Goal: Information Seeking & Learning: Learn about a topic

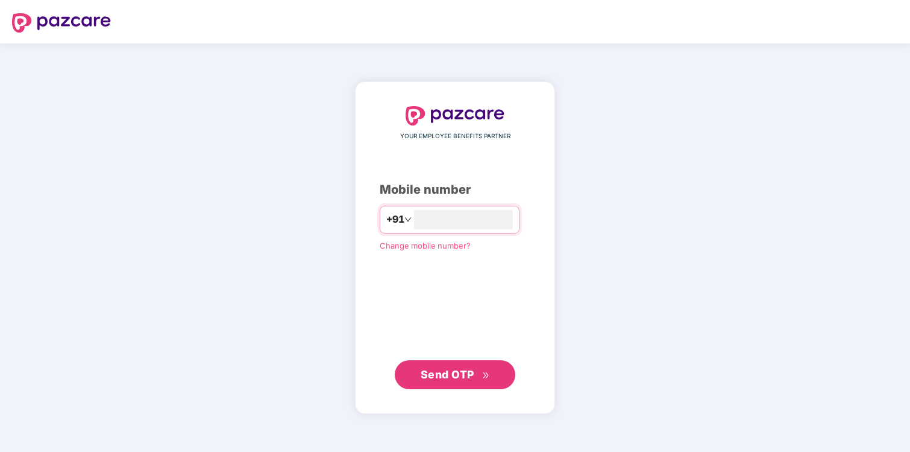
type input "**********"
click at [443, 382] on span "Send OTP" at bounding box center [455, 374] width 69 height 17
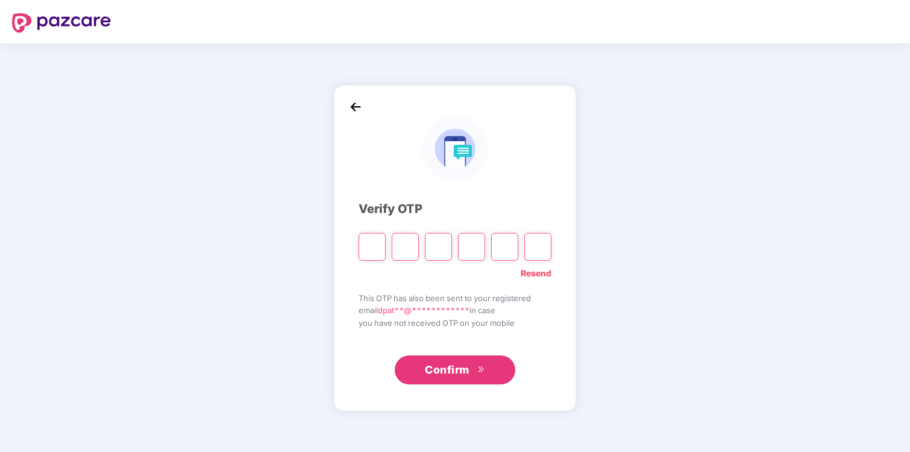
type input "*"
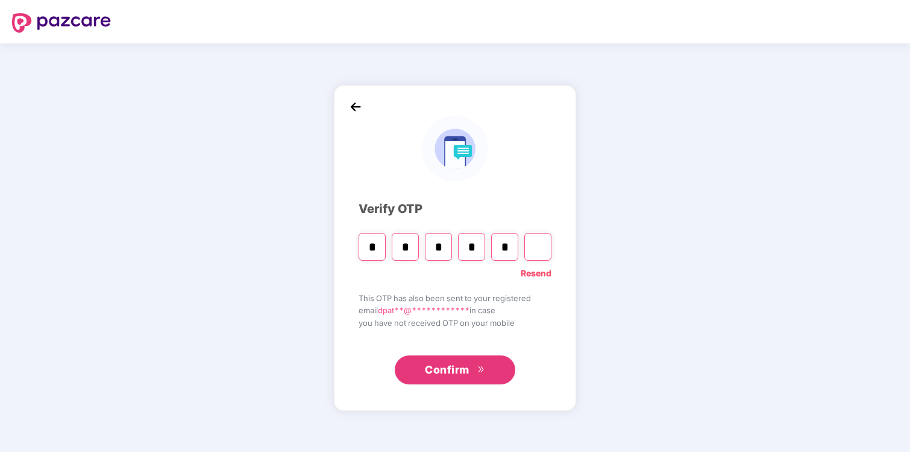
type input "*"
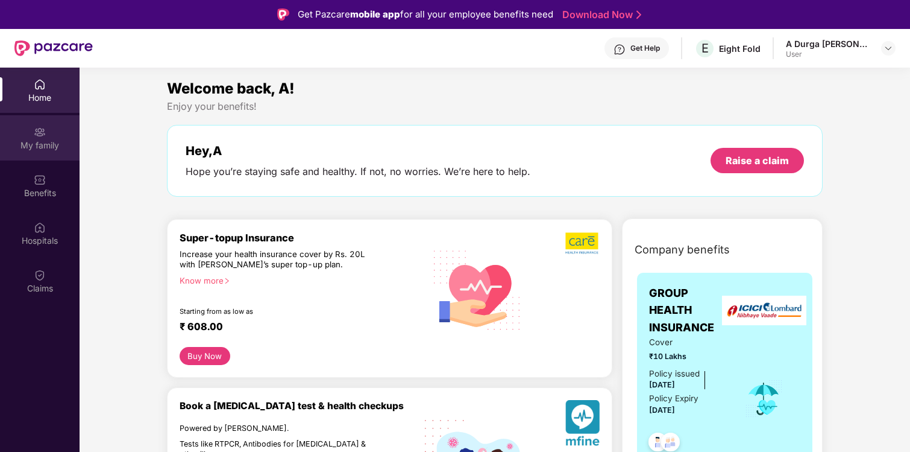
click at [34, 136] on img at bounding box center [40, 132] width 12 height 12
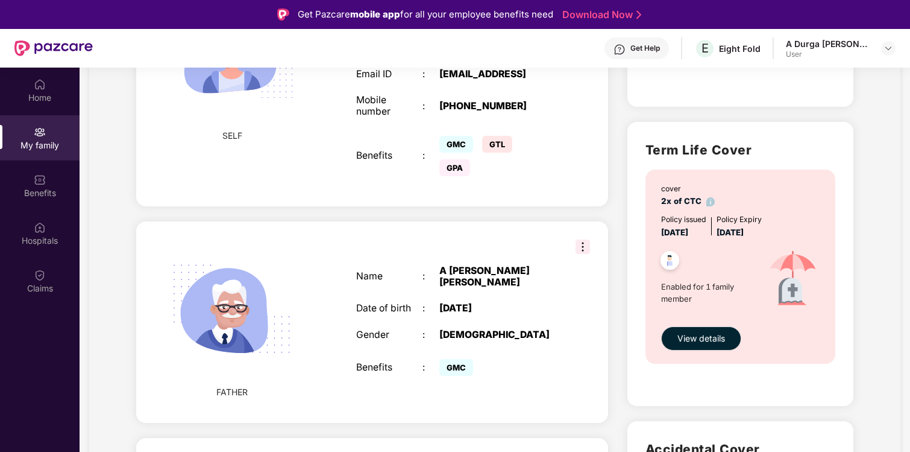
scroll to position [351, 0]
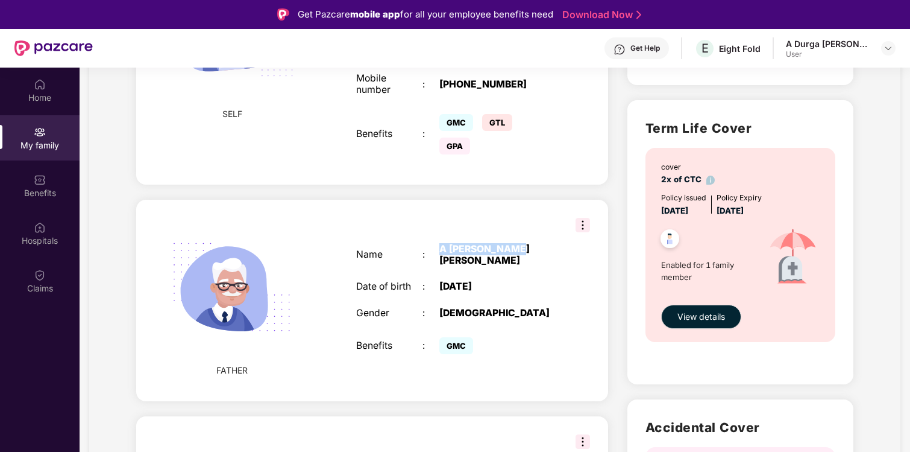
drag, startPoint x: 443, startPoint y: 248, endPoint x: 517, endPoint y: 248, distance: 74.2
click at [518, 248] on div "A [PERSON_NAME] [PERSON_NAME]" at bounding box center [498, 255] width 116 height 22
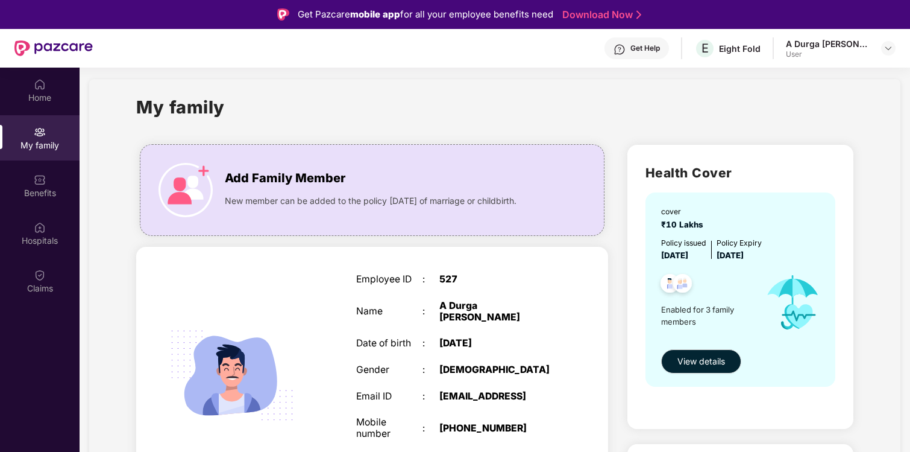
scroll to position [0, 0]
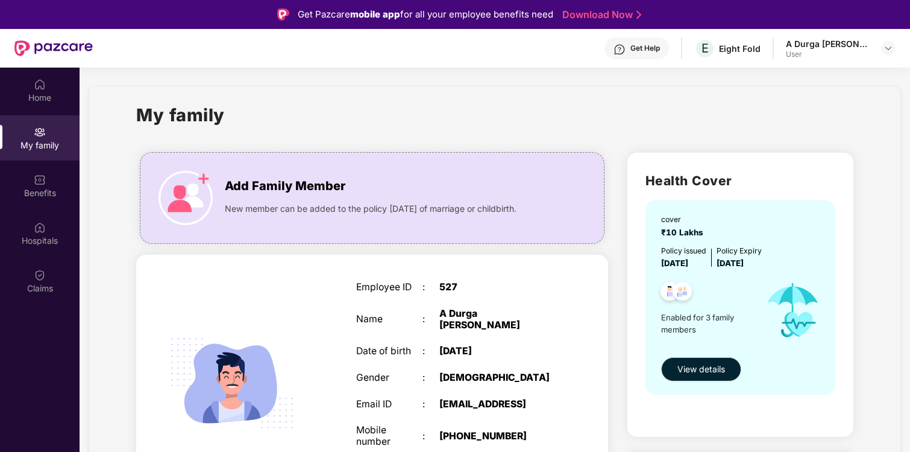
click at [295, 262] on div "SELF Employee ID : 527 Name : A Durga Madhab Patro Date of birth : 15 June 2002…" at bounding box center [372, 395] width 472 height 282
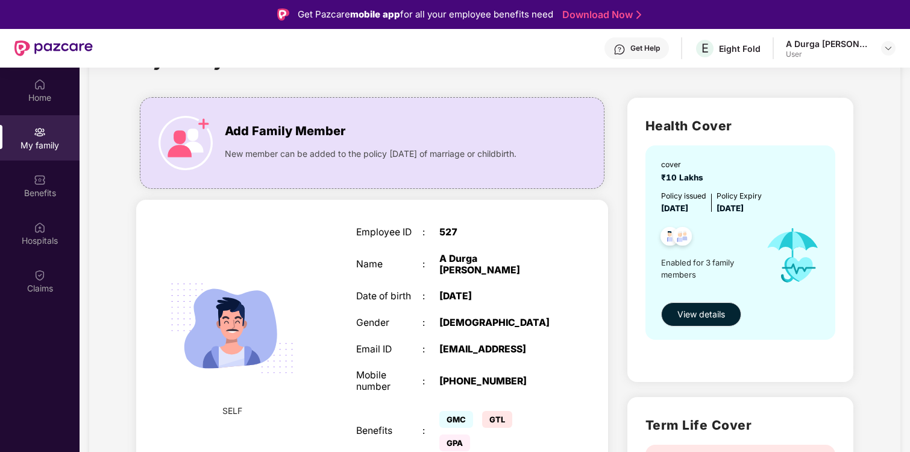
scroll to position [101, 0]
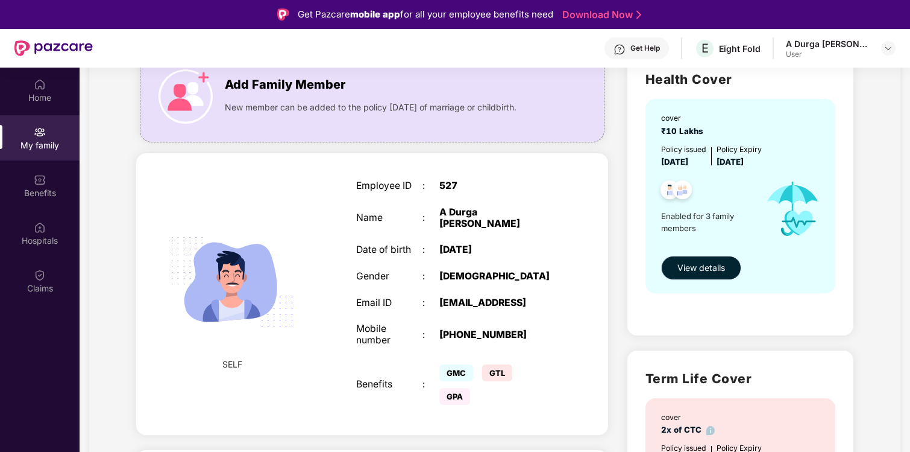
click at [708, 265] on span "View details" at bounding box center [702, 267] width 48 height 13
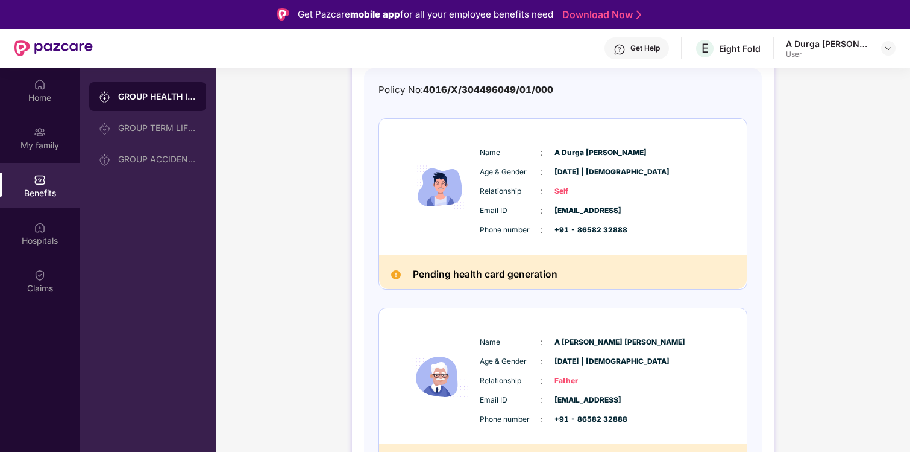
scroll to position [185, 0]
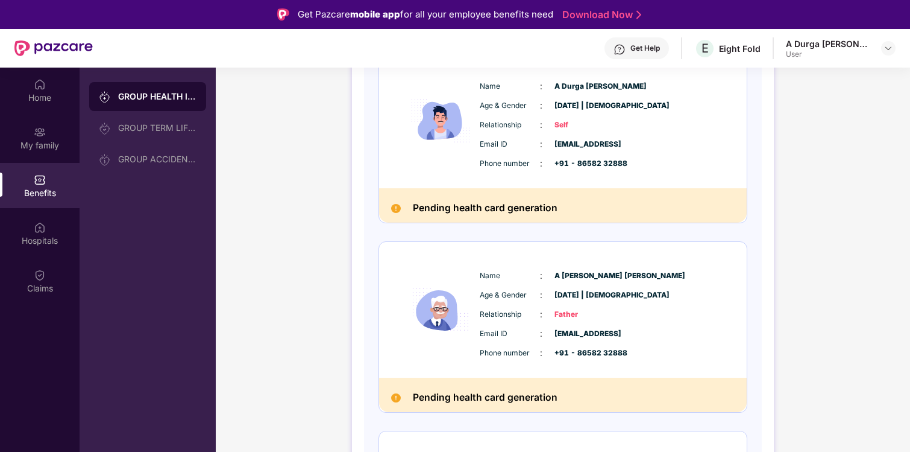
click at [509, 203] on h2 "Pending health card generation" at bounding box center [485, 208] width 145 height 16
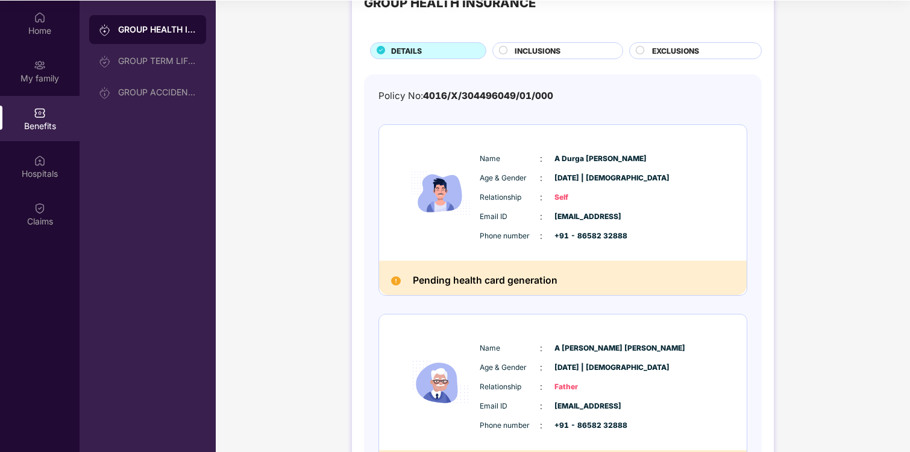
scroll to position [42, 0]
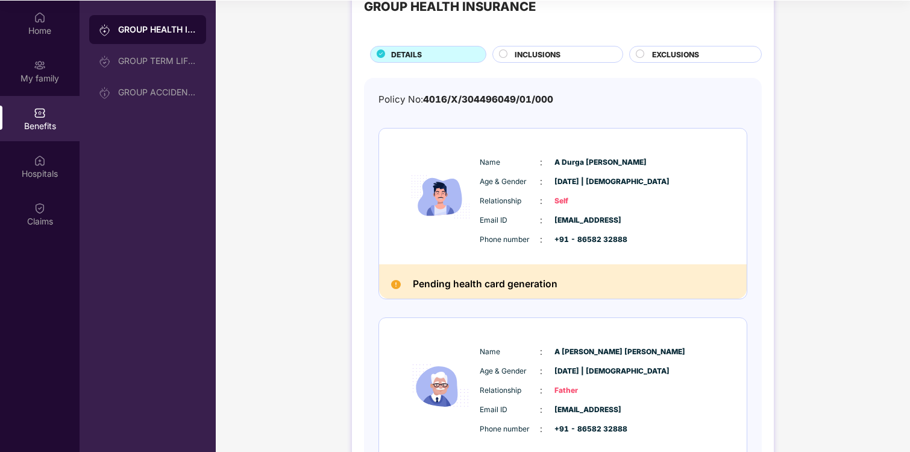
click at [557, 57] on span "INCLUSIONS" at bounding box center [538, 54] width 46 height 11
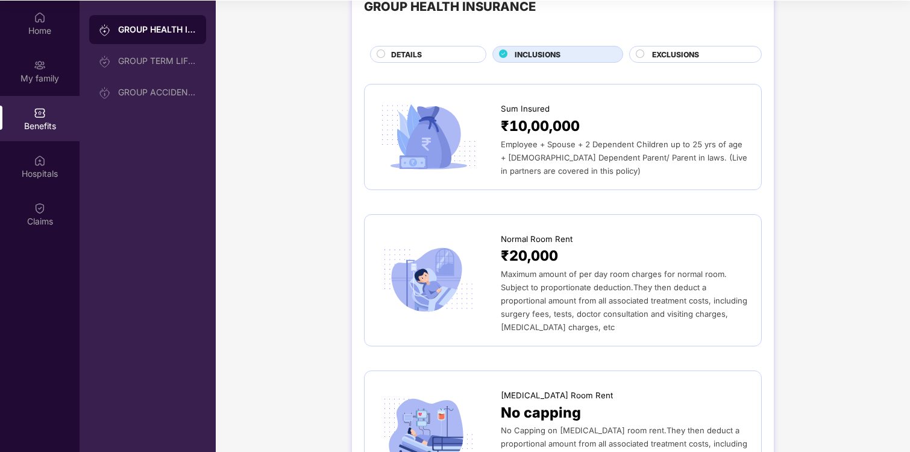
click at [657, 57] on span "EXCLUSIONS" at bounding box center [675, 54] width 47 height 11
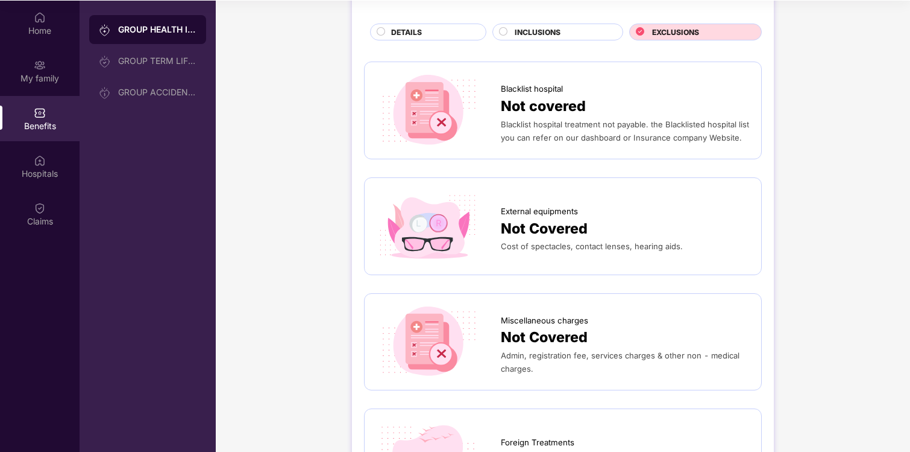
scroll to position [71, 0]
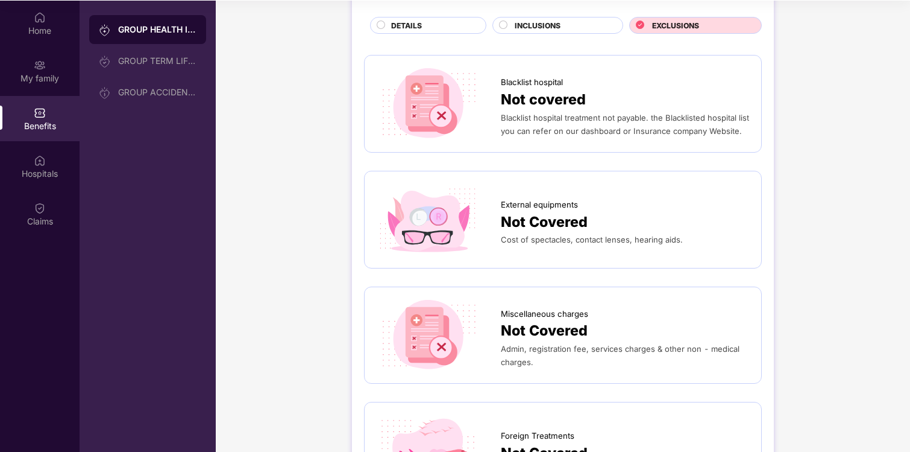
click at [446, 29] on div "DETAILS" at bounding box center [432, 26] width 94 height 13
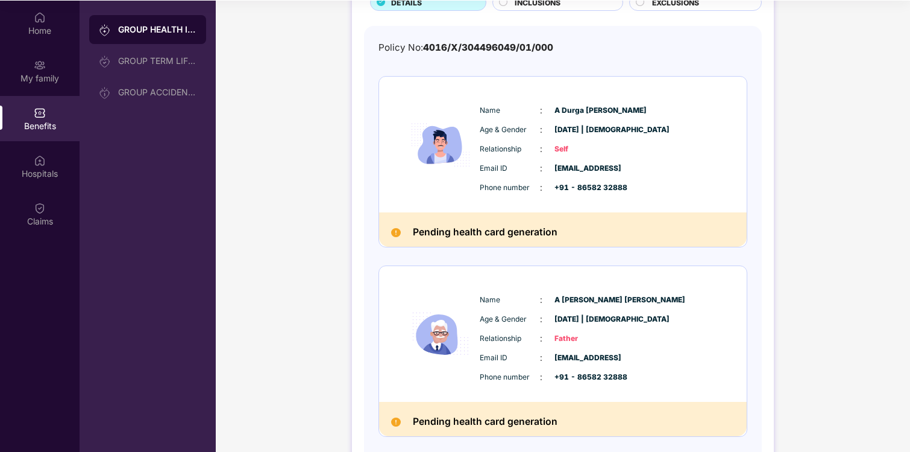
scroll to position [0, 0]
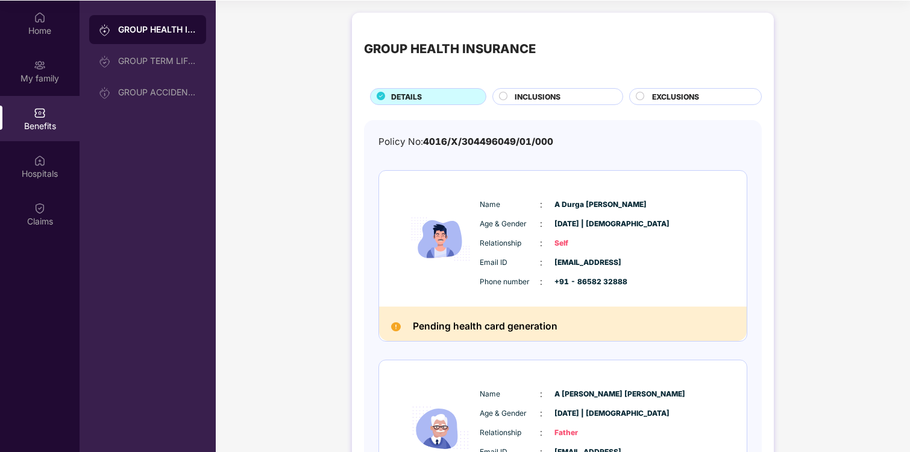
click at [575, 102] on div "INCLUSIONS" at bounding box center [563, 97] width 108 height 13
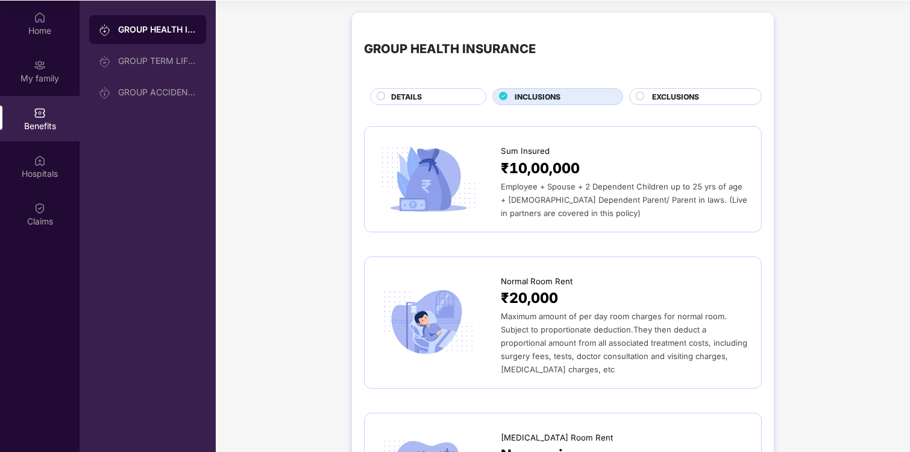
click at [419, 95] on span "DETAILS" at bounding box center [406, 96] width 31 height 11
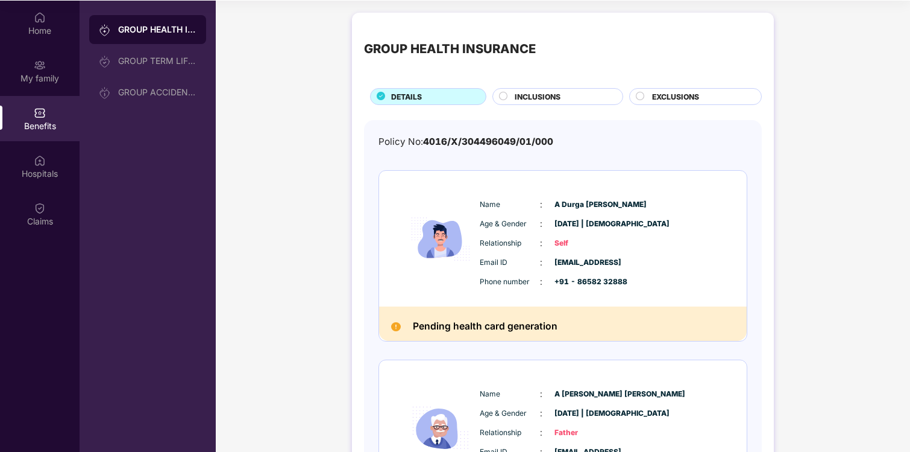
click at [550, 96] on span "INCLUSIONS" at bounding box center [538, 96] width 46 height 11
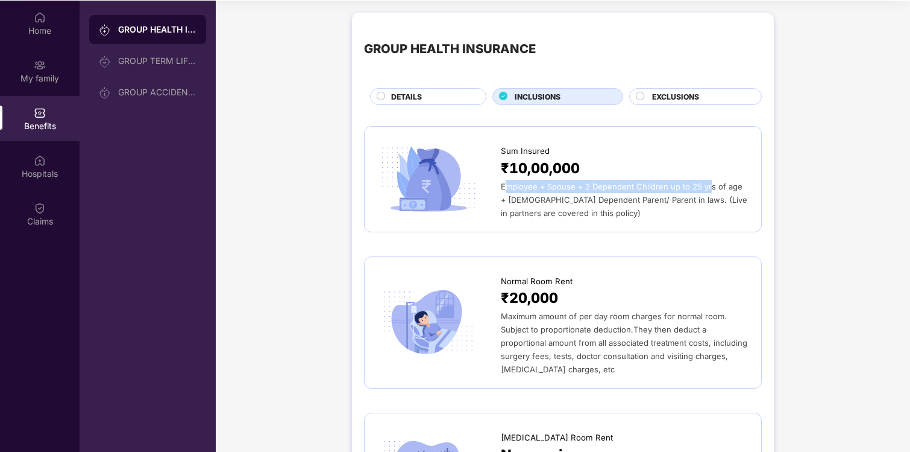
drag, startPoint x: 508, startPoint y: 187, endPoint x: 709, endPoint y: 186, distance: 201.4
click at [709, 186] on span "Employee + Spouse + 2 Dependent Children up to 25 yrs of age + 2 Dependent Pare…" at bounding box center [624, 199] width 247 height 36
click at [655, 220] on div "Sum Insured ₹10,00,000 Employee + Spouse + 2 Dependent Children up to 25 yrs of…" at bounding box center [563, 179] width 398 height 106
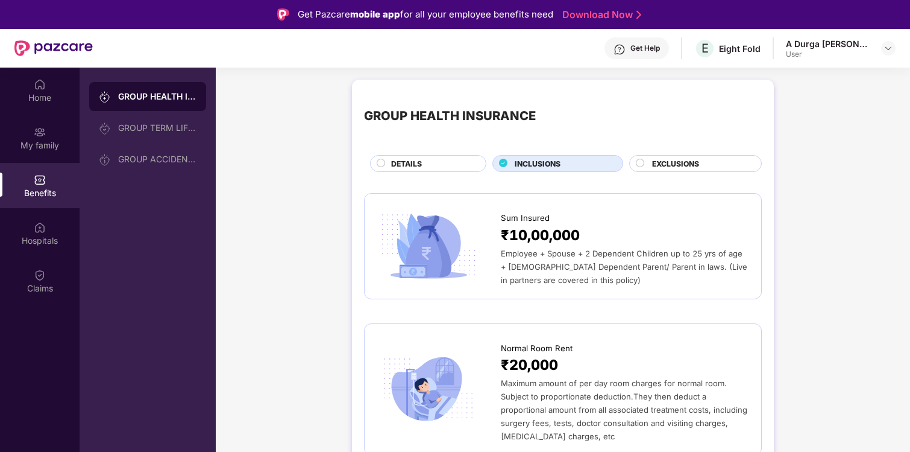
click at [704, 162] on div "EXCLUSIONS" at bounding box center [700, 164] width 109 height 13
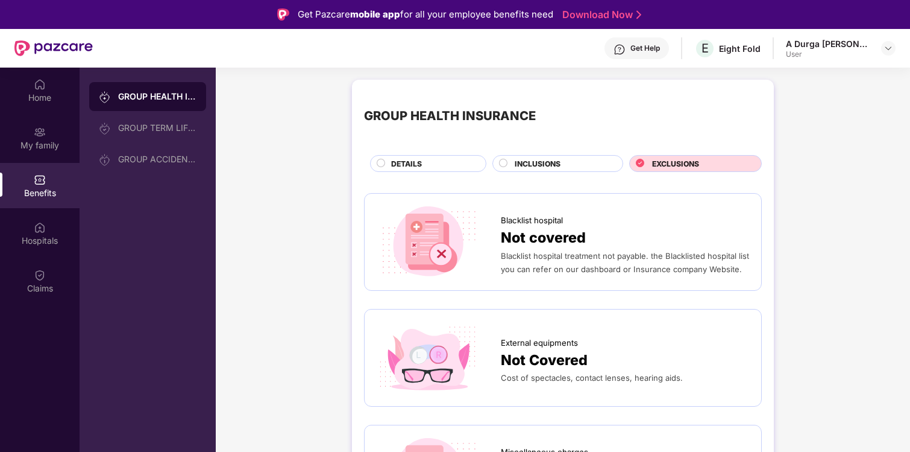
click at [578, 169] on div "INCLUSIONS" at bounding box center [563, 164] width 108 height 13
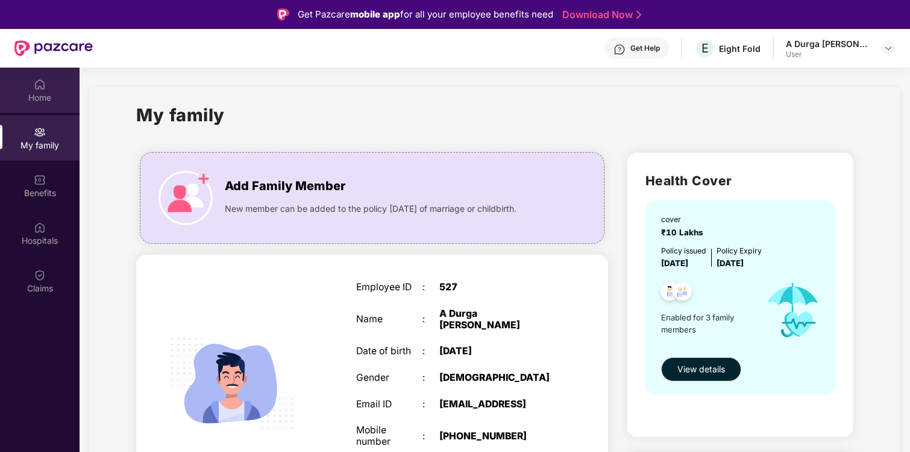
click at [38, 93] on div "Home" at bounding box center [40, 98] width 80 height 12
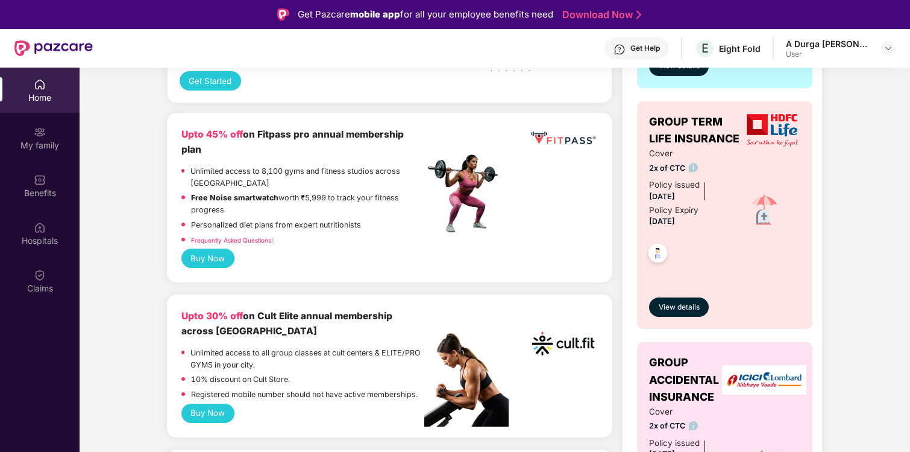
scroll to position [430, 0]
click at [747, 131] on img at bounding box center [772, 129] width 51 height 33
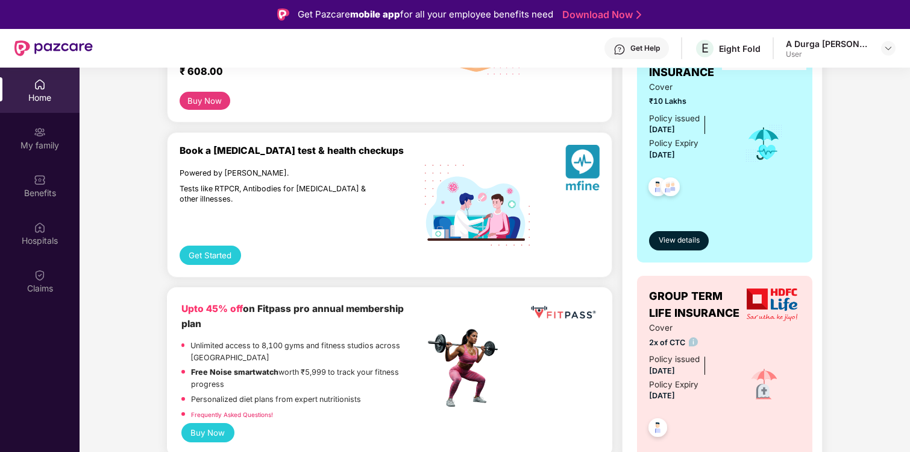
scroll to position [210, 0]
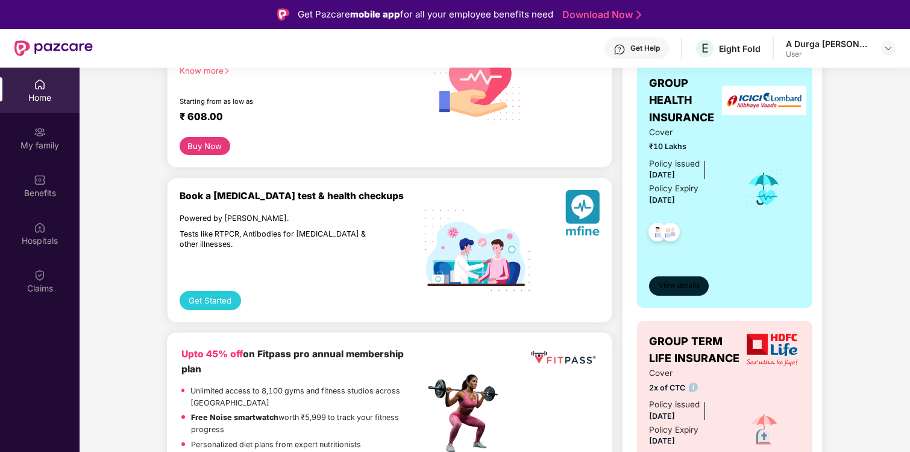
click at [676, 285] on span "View details" at bounding box center [679, 285] width 41 height 11
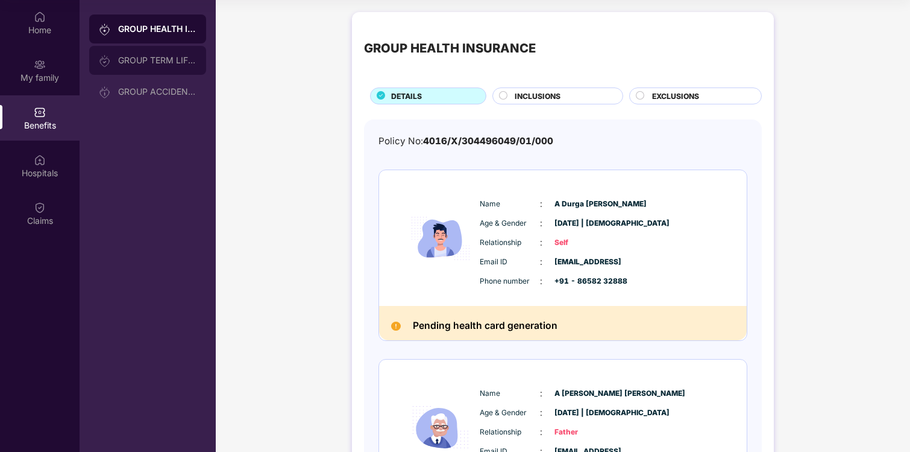
click at [148, 69] on div "GROUP TERM LIFE INSURANCE" at bounding box center [147, 60] width 117 height 29
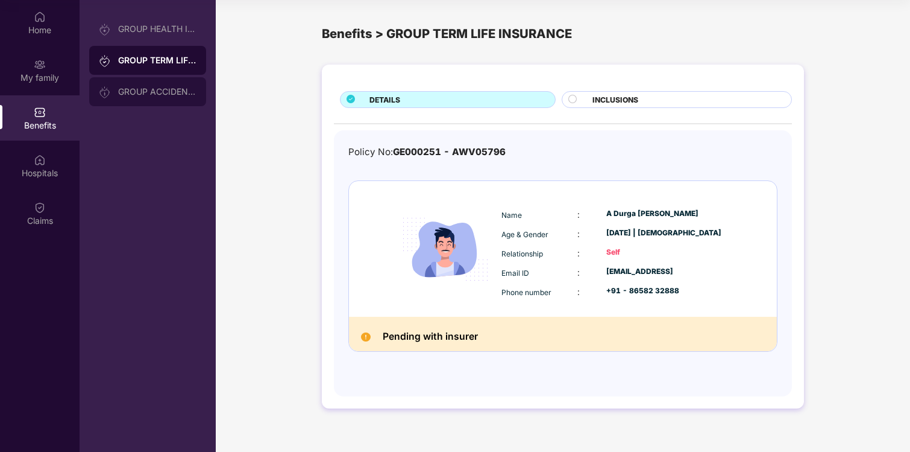
click at [156, 93] on div "GROUP ACCIDENTAL INSURANCE" at bounding box center [157, 92] width 78 height 10
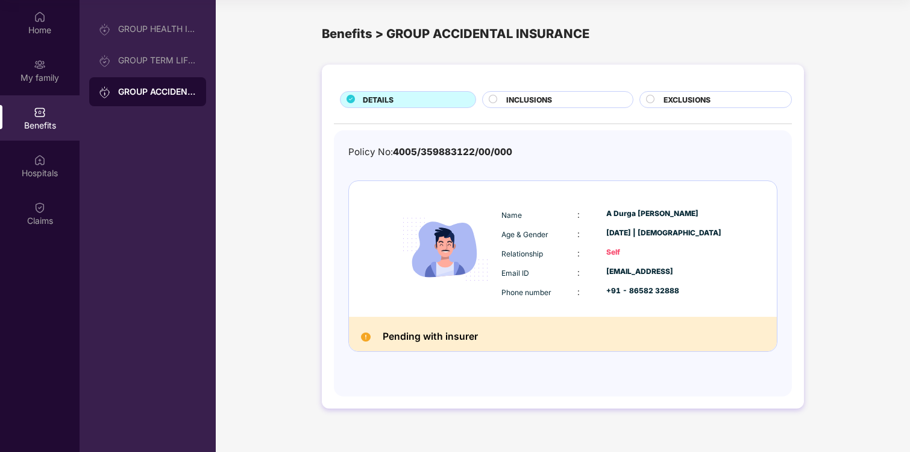
click at [421, 333] on h2 "Pending with insurer" at bounding box center [430, 337] width 95 height 16
click at [167, 31] on div "GROUP HEALTH INSURANCE" at bounding box center [157, 29] width 78 height 10
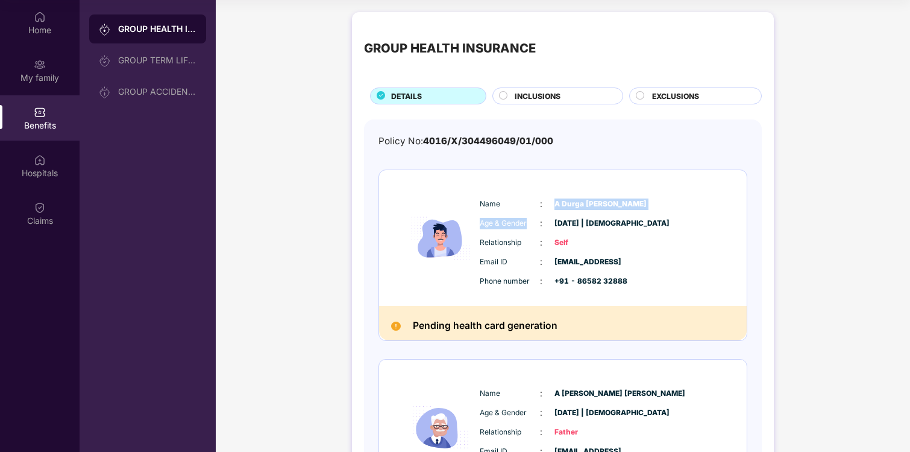
drag, startPoint x: 552, startPoint y: 187, endPoint x: 531, endPoint y: 223, distance: 42.2
click at [531, 223] on div "Name : A Durga Madhab Patro Age & Gender : 15 June 2002 | Male Relationship : S…" at bounding box center [563, 238] width 368 height 136
click at [338, 207] on div "GROUP HEALTH INSURANCE DETAILS INCLUSIONS EXCLUSIONS Policy No: 4016/X/30449604…" at bounding box center [563, 400] width 695 height 788
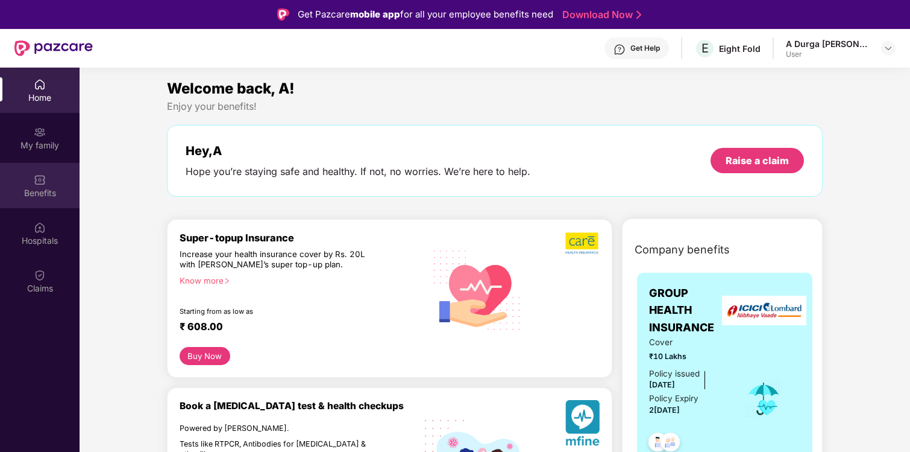
click at [33, 181] on div "Benefits" at bounding box center [40, 185] width 80 height 45
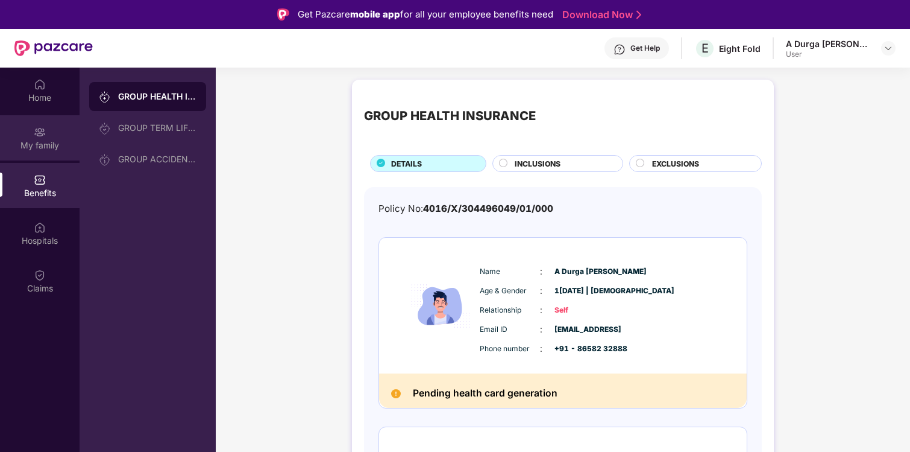
click at [47, 146] on div "My family" at bounding box center [40, 145] width 80 height 12
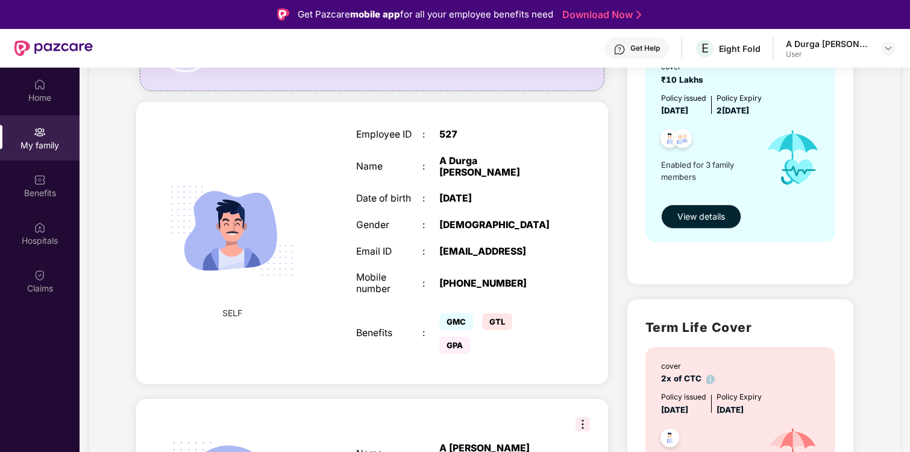
scroll to position [71, 0]
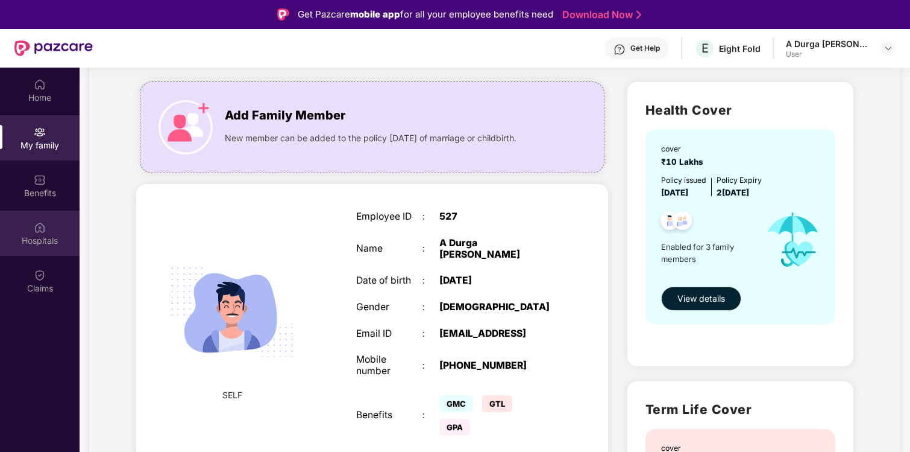
click at [54, 233] on div "Hospitals" at bounding box center [40, 232] width 80 height 45
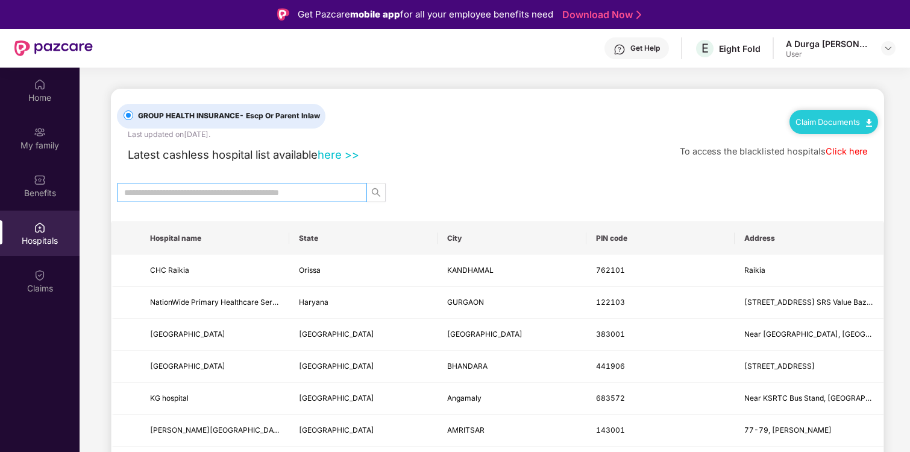
click at [300, 191] on input "text" at bounding box center [237, 192] width 226 height 13
type input "******"
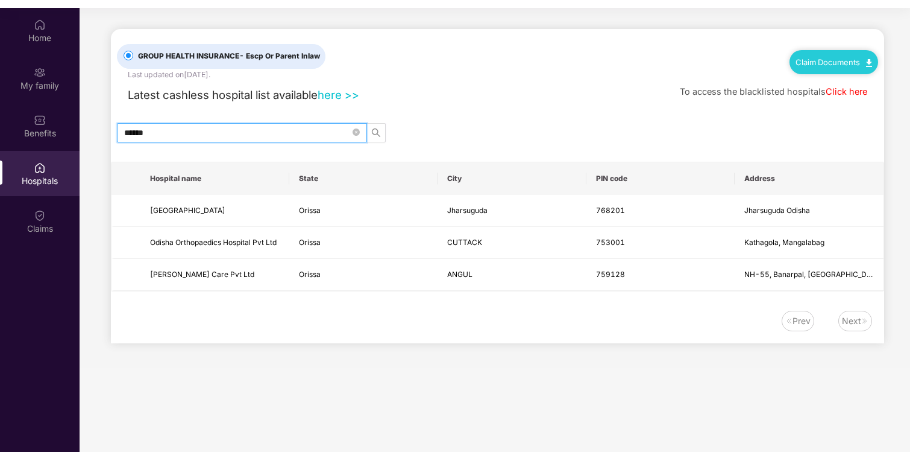
scroll to position [68, 0]
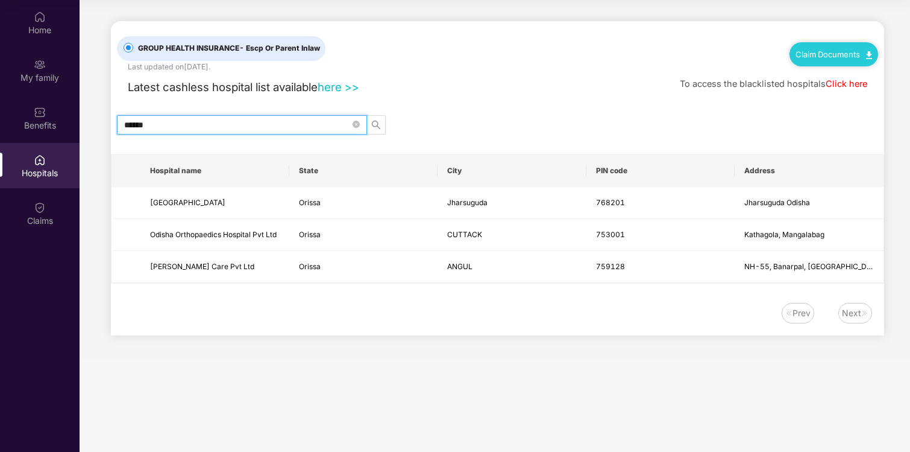
click at [291, 122] on input "******" at bounding box center [237, 124] width 226 height 13
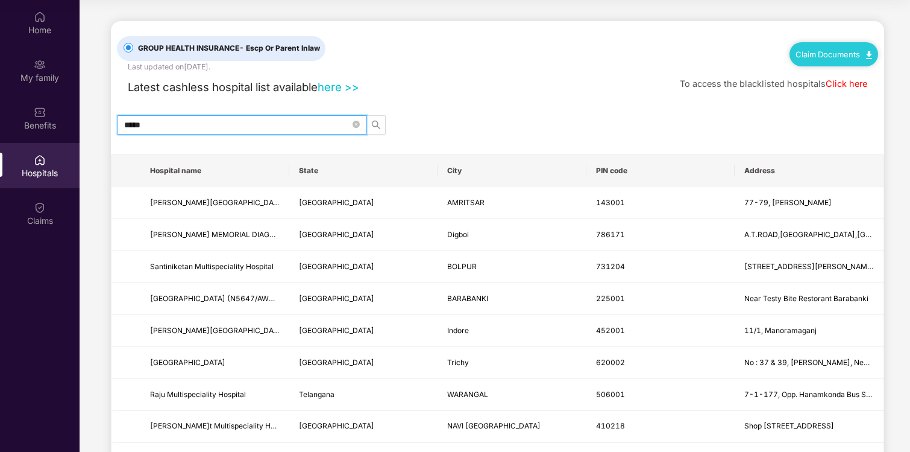
type input "******"
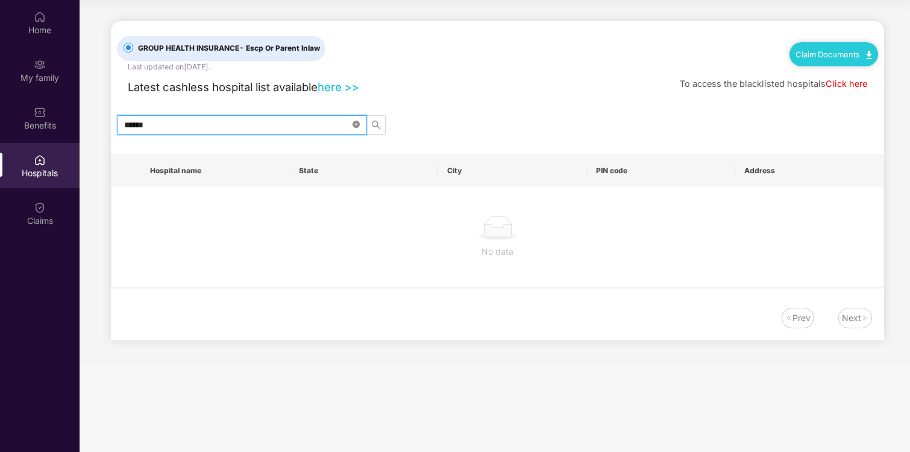
click at [359, 123] on icon "close-circle" at bounding box center [356, 124] width 7 height 7
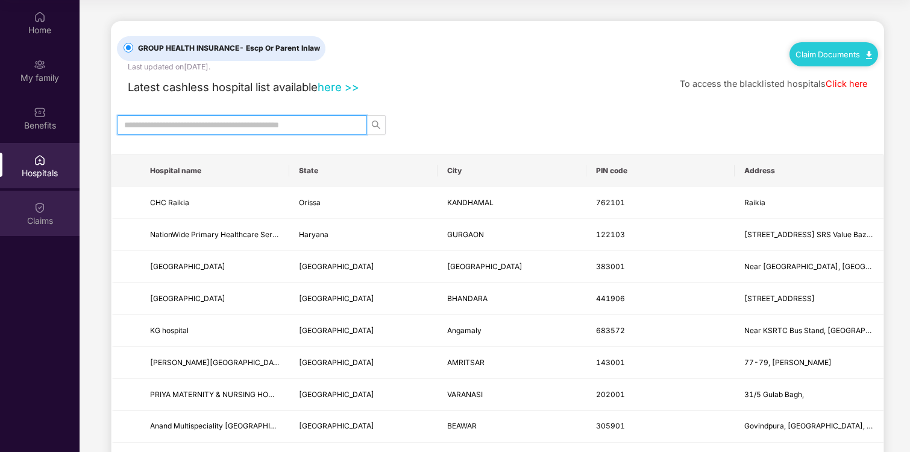
click at [49, 215] on div "Claims" at bounding box center [40, 221] width 80 height 12
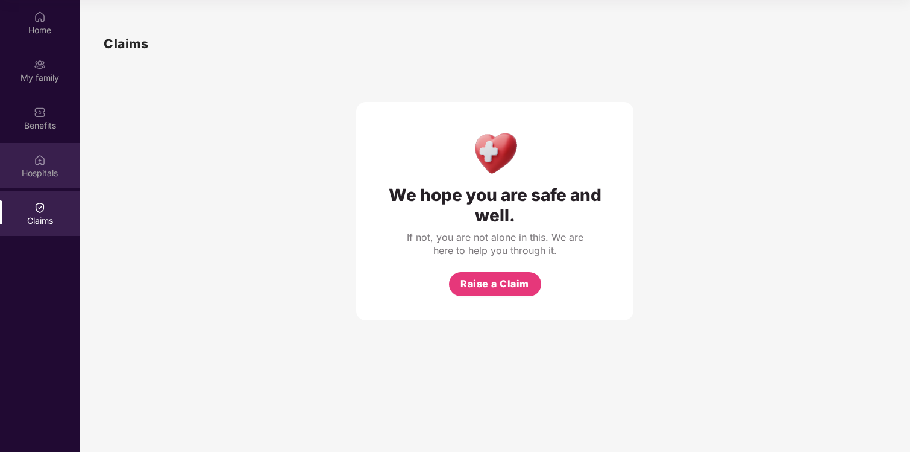
click at [47, 176] on div "Hospitals" at bounding box center [40, 173] width 80 height 12
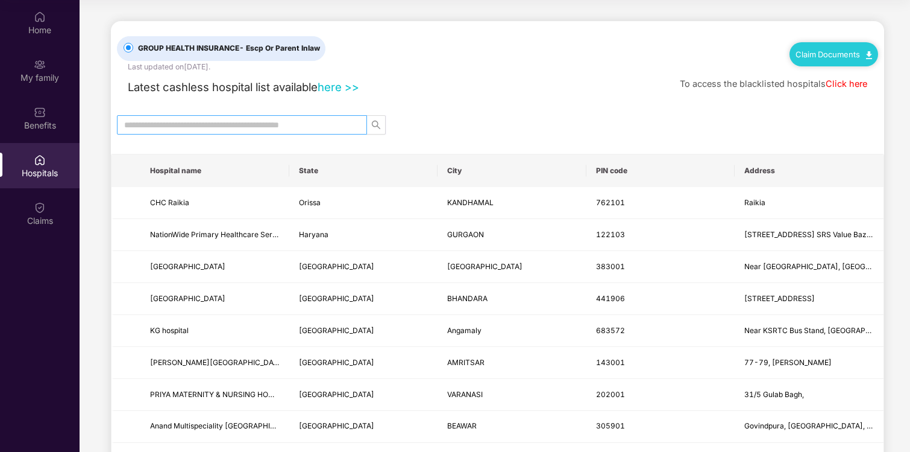
click at [285, 129] on input "text" at bounding box center [237, 124] width 226 height 13
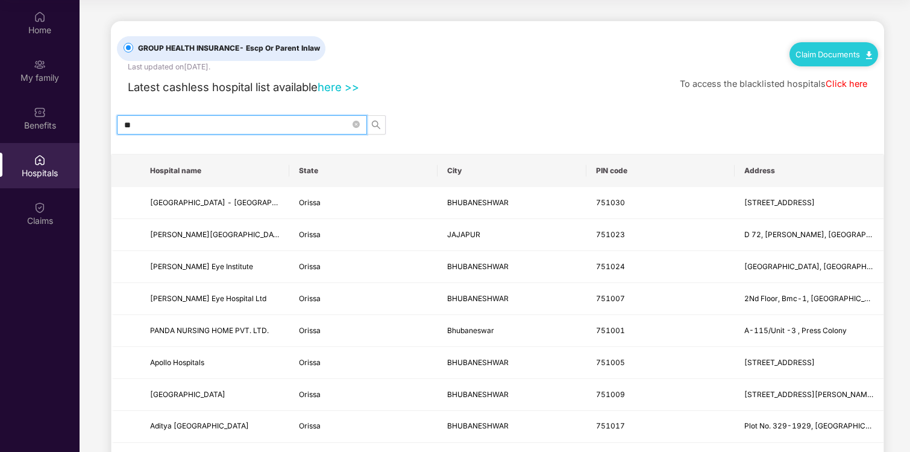
type input "*"
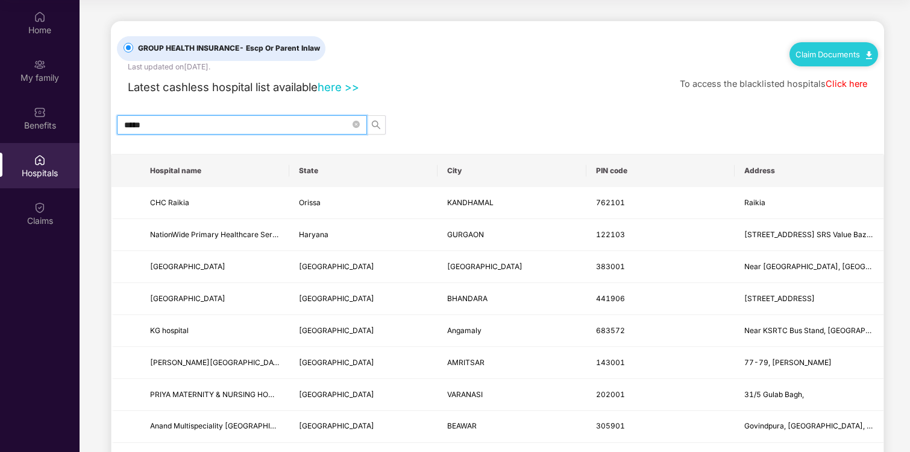
type input "******"
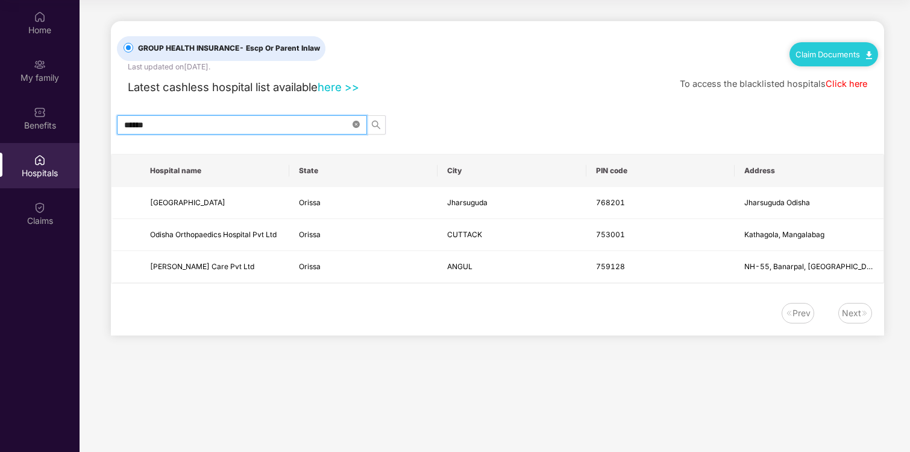
click at [355, 124] on icon "close-circle" at bounding box center [356, 124] width 7 height 7
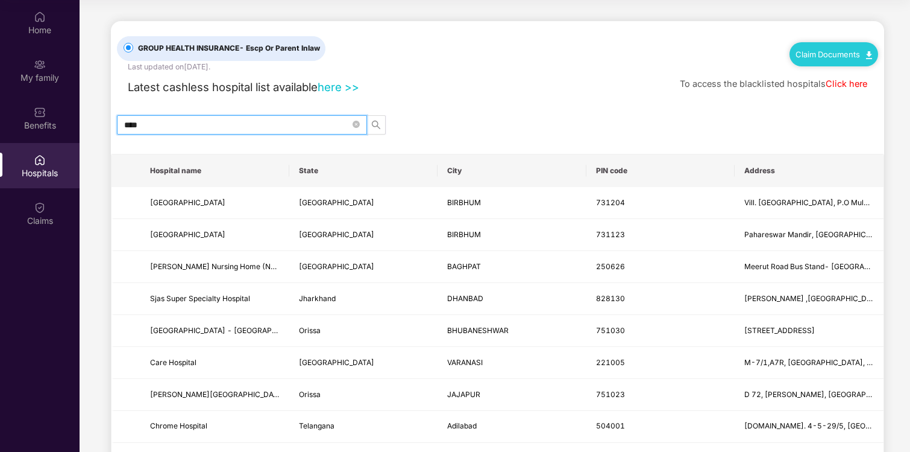
type input "*****"
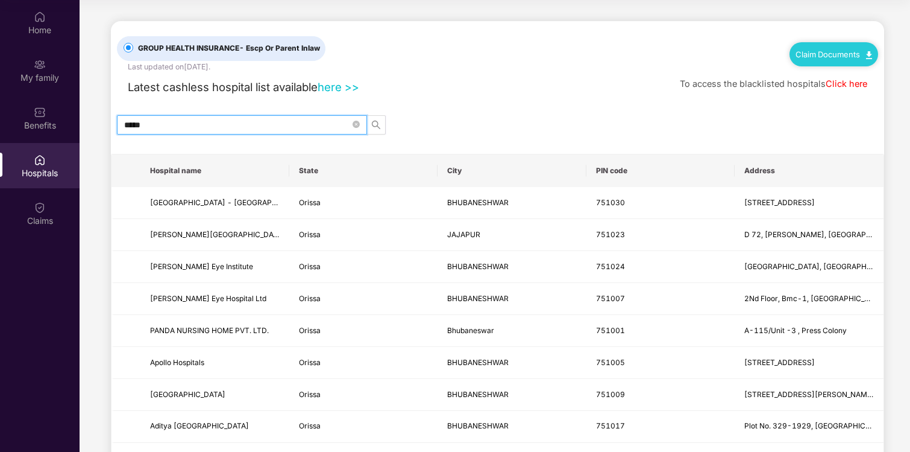
click at [171, 130] on input "*****" at bounding box center [237, 124] width 226 height 13
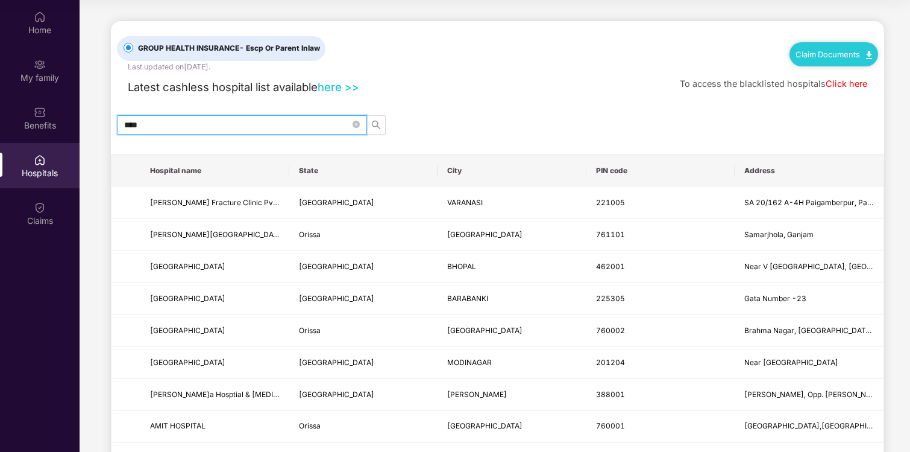
type input "*****"
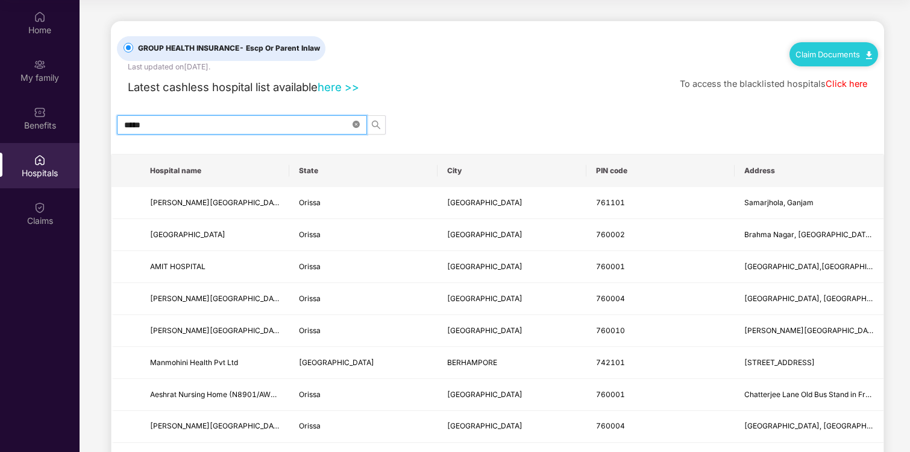
click at [356, 125] on icon "close-circle" at bounding box center [356, 124] width 7 height 7
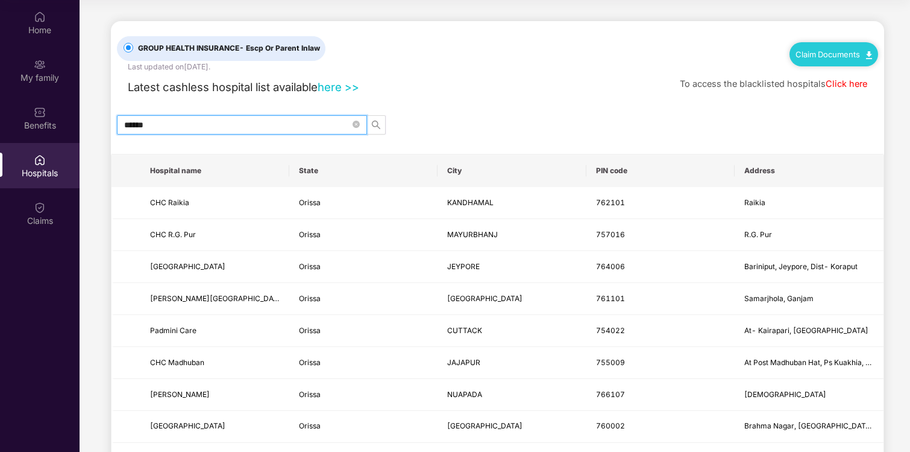
click at [191, 127] on input "******" at bounding box center [237, 124] width 226 height 13
type input "******"
click at [338, 84] on link "here >>" at bounding box center [339, 86] width 42 height 13
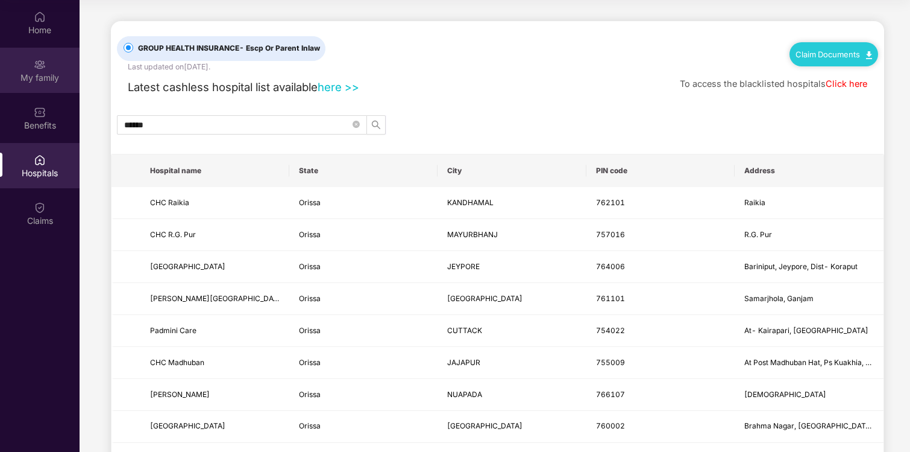
click at [48, 68] on div "My family" at bounding box center [40, 70] width 80 height 45
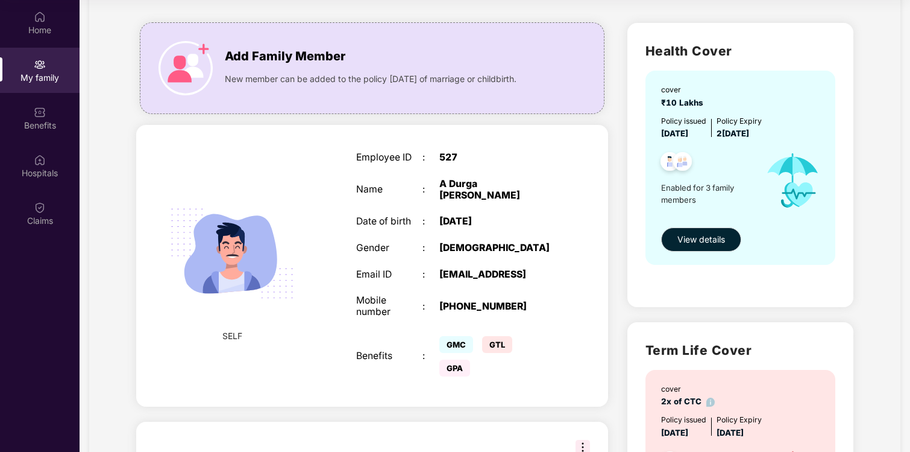
scroll to position [118, 0]
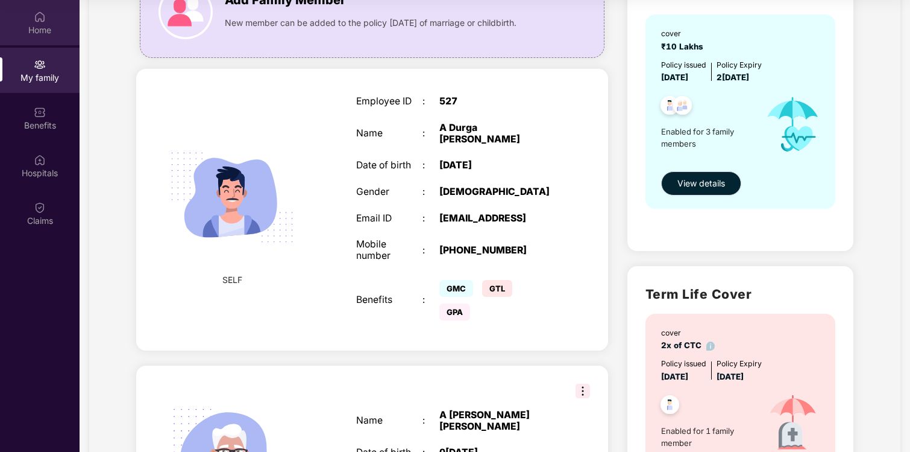
click at [42, 29] on div "Home" at bounding box center [40, 30] width 80 height 12
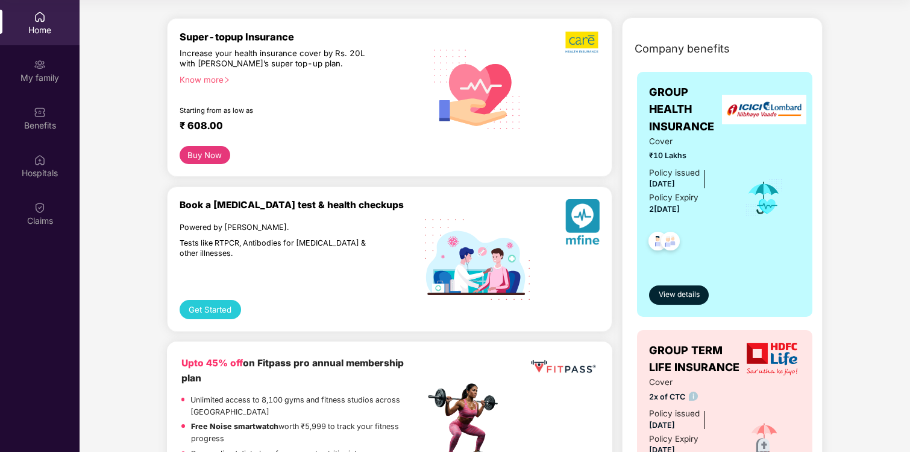
scroll to position [138, 0]
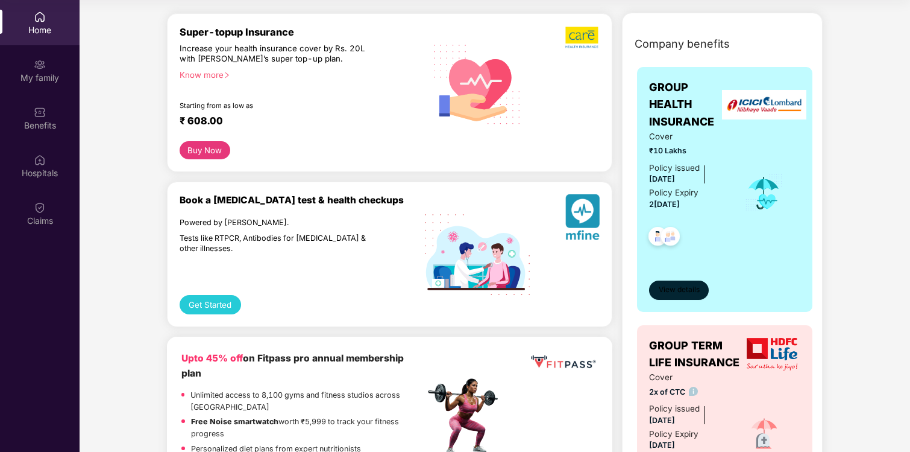
click at [674, 289] on span "View details" at bounding box center [679, 289] width 41 height 11
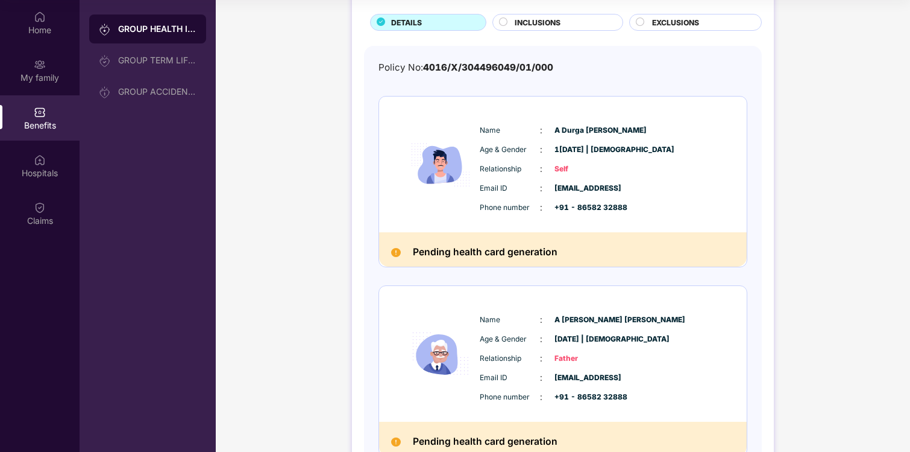
scroll to position [74, 0]
drag, startPoint x: 443, startPoint y: 251, endPoint x: 575, endPoint y: 244, distance: 131.6
click at [575, 245] on div "Pending health card generation" at bounding box center [563, 249] width 368 height 34
click at [575, 244] on div "Pending health card generation" at bounding box center [563, 249] width 368 height 34
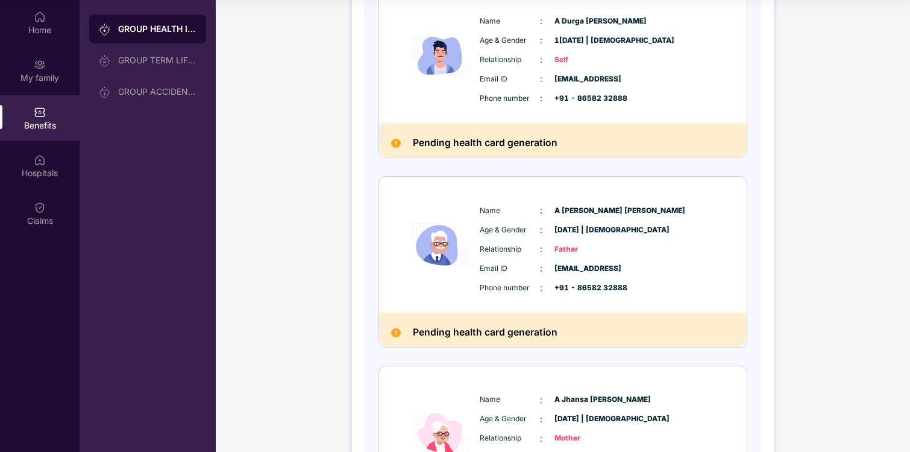
scroll to position [186, 0]
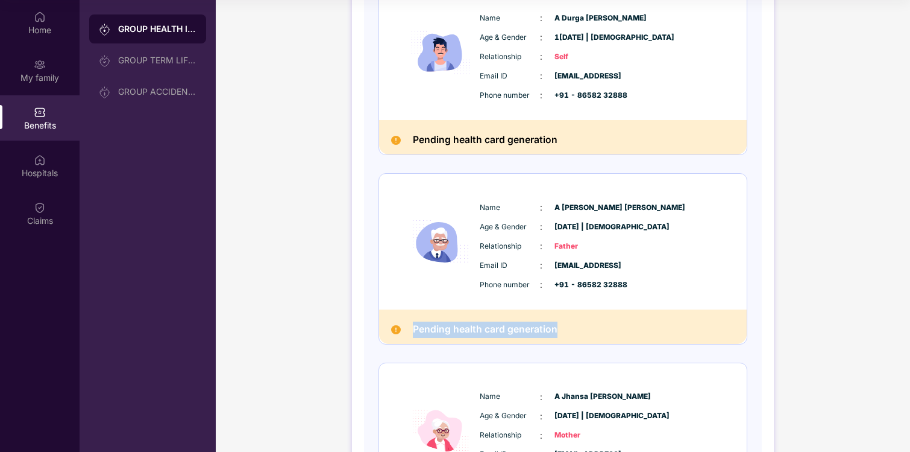
drag, startPoint x: 411, startPoint y: 326, endPoint x: 582, endPoint y: 327, distance: 171.2
click at [582, 327] on div "Pending health card generation" at bounding box center [563, 326] width 368 height 34
